Goal: Task Accomplishment & Management: Manage account settings

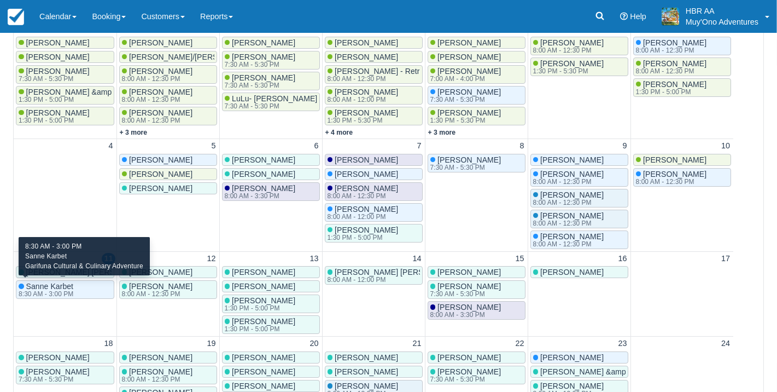
scroll to position [172, 0]
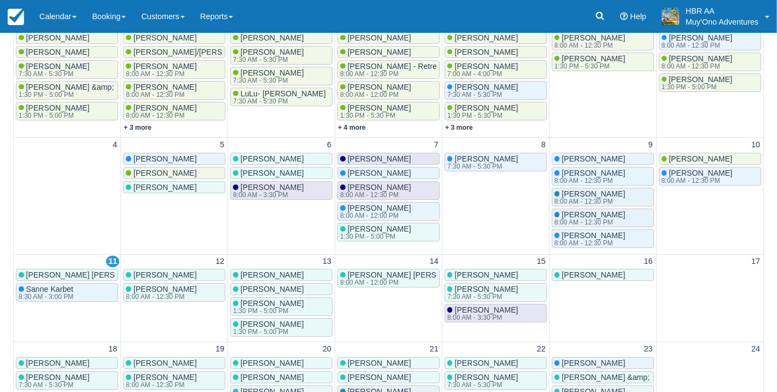
scroll to position [178, 0]
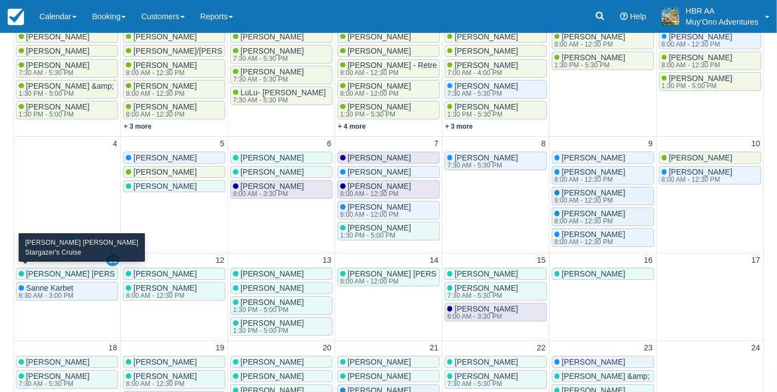
click at [86, 270] on span "[PERSON_NAME] [PERSON_NAME]" at bounding box center [90, 273] width 129 height 9
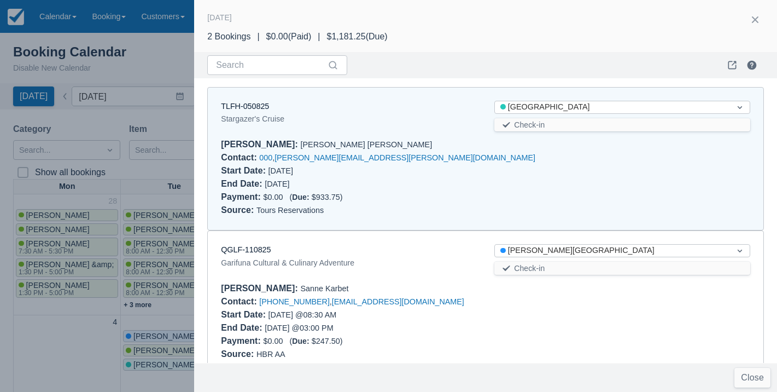
scroll to position [9, 0]
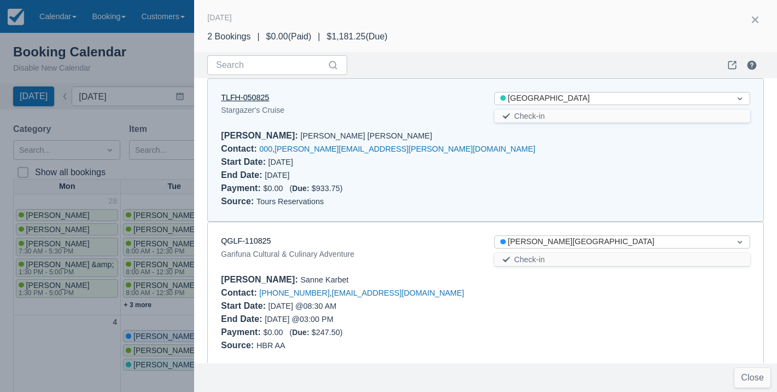
click at [262, 93] on link "TLFH-050825" at bounding box center [245, 97] width 48 height 9
click at [750, 20] on button "button" at bounding box center [756, 20] width 18 height 18
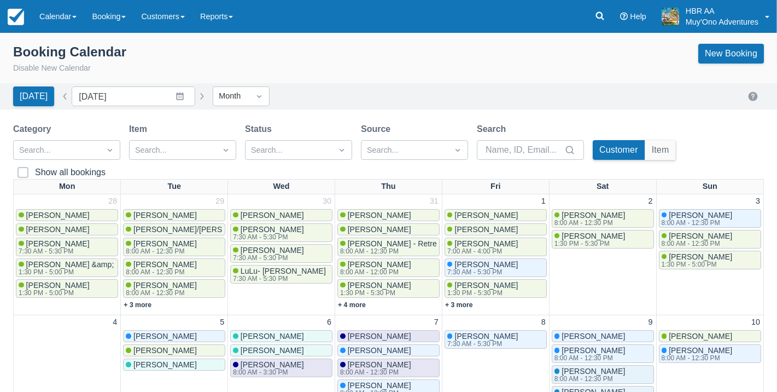
scroll to position [0, 0]
click at [717, 50] on link "New Booking" at bounding box center [732, 54] width 66 height 20
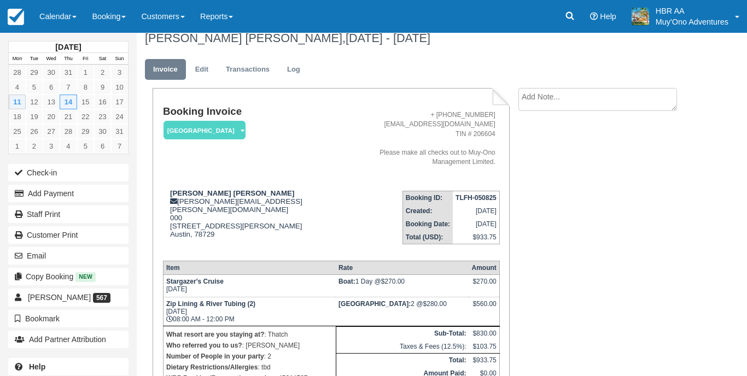
scroll to position [9, 0]
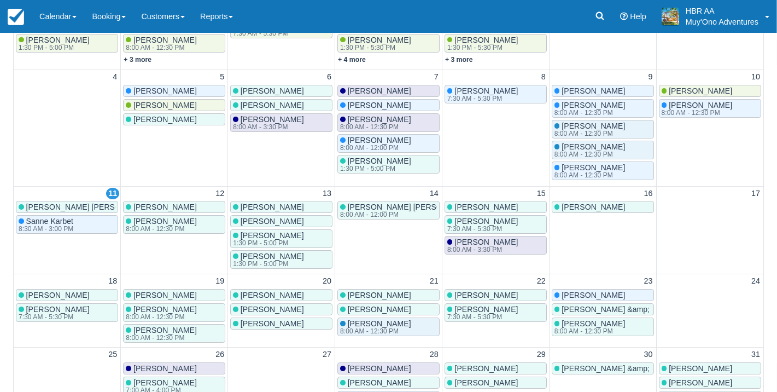
scroll to position [251, 0]
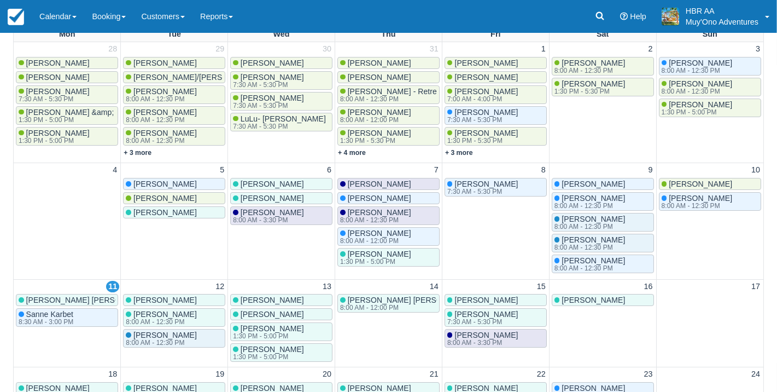
scroll to position [172, 0]
